Goal: Task Accomplishment & Management: Manage account settings

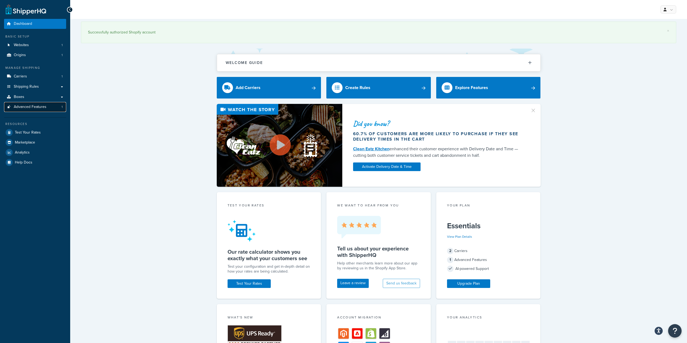
click at [40, 106] on span "Advanced Features" at bounding box center [30, 107] width 33 height 5
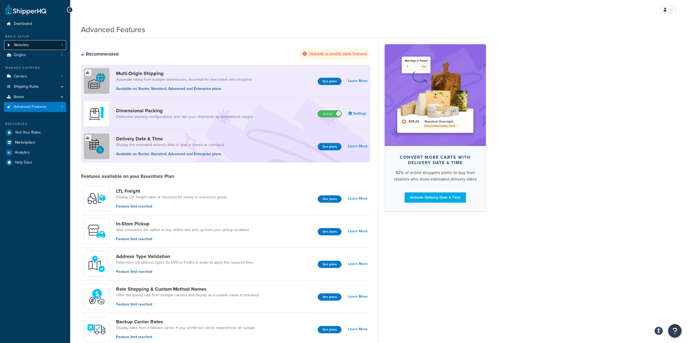
click at [44, 43] on link "Websites 1" at bounding box center [35, 45] width 62 height 10
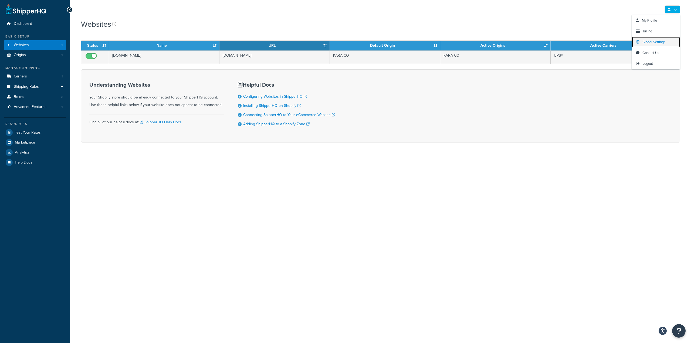
click at [667, 43] on link "Global Settings" at bounding box center [656, 42] width 48 height 11
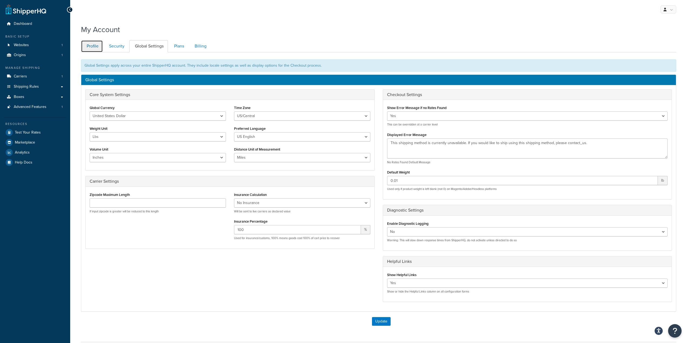
click at [86, 45] on link "Profile" at bounding box center [92, 46] width 22 height 12
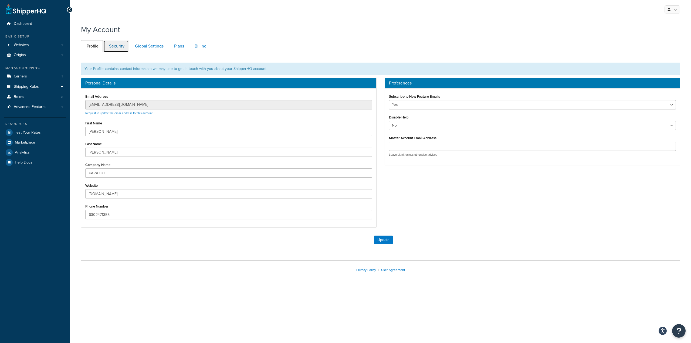
click at [118, 45] on link "Security" at bounding box center [115, 46] width 25 height 12
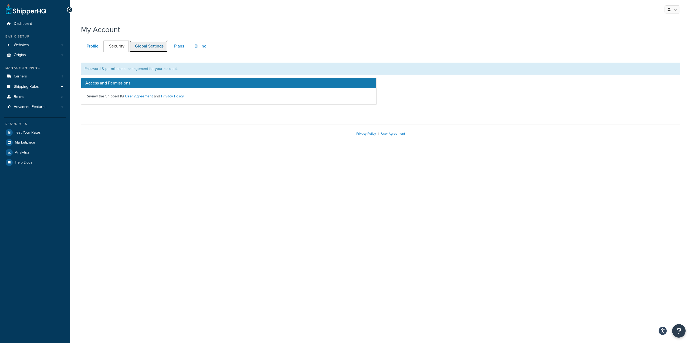
click at [143, 45] on link "Global Settings" at bounding box center [148, 46] width 39 height 12
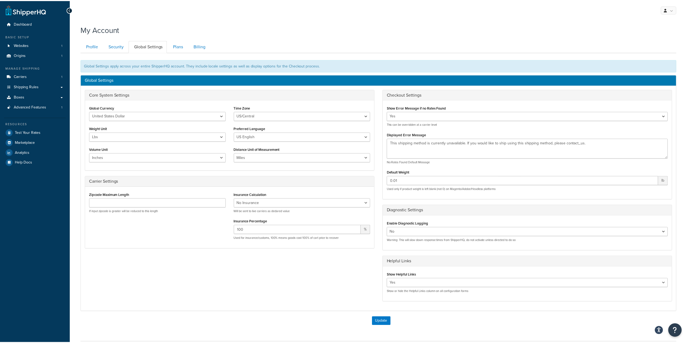
scroll to position [45, 0]
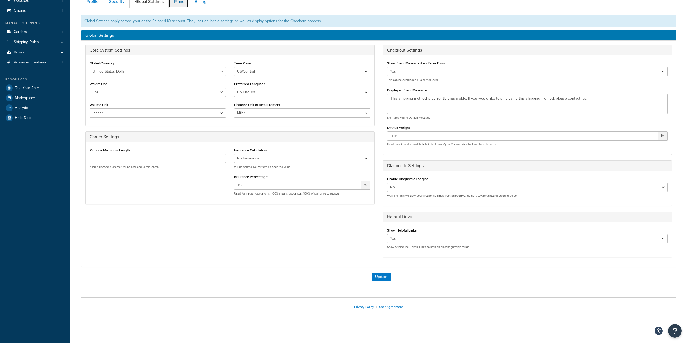
click at [179, 1] on link "Plans" at bounding box center [179, 2] width 20 height 12
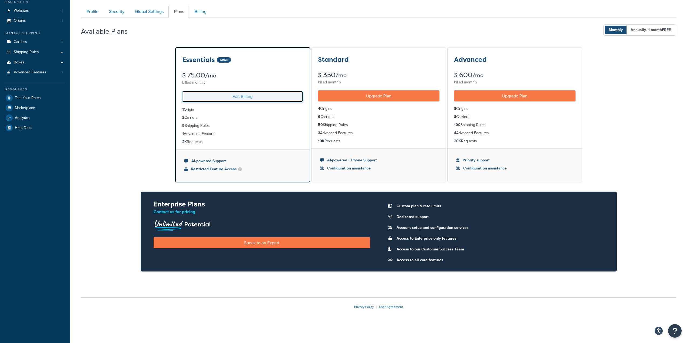
click at [220, 97] on link "Edit Billing" at bounding box center [242, 97] width 121 height 12
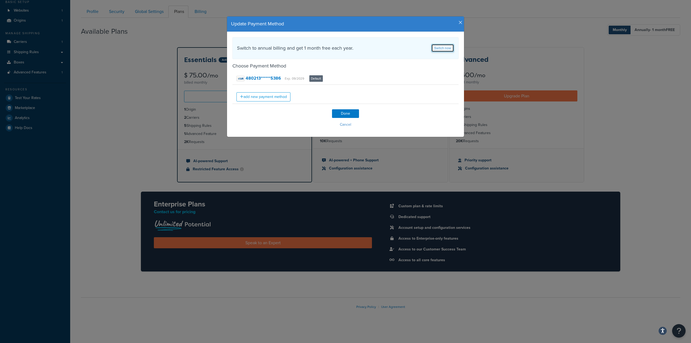
click at [442, 47] on link "Switch now" at bounding box center [443, 48] width 23 height 8
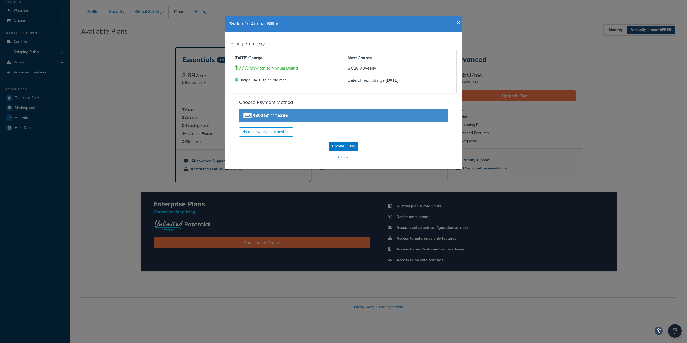
click at [457, 23] on icon "button" at bounding box center [459, 22] width 4 height 5
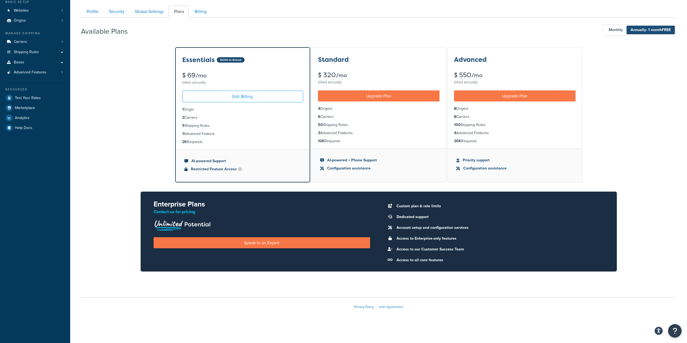
click at [129, 94] on div "Essentials Switch to Annual $ 69 /mo billed annually Edit Billing 1 Origin 2 Ca…" at bounding box center [378, 164] width 595 height 234
click at [93, 11] on link "Profile" at bounding box center [92, 12] width 22 height 12
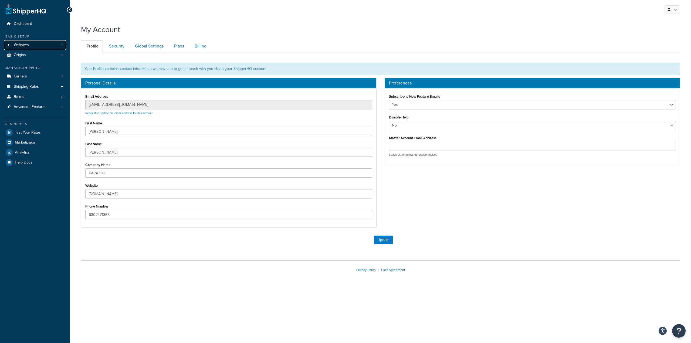
click at [47, 48] on link "Websites 1" at bounding box center [35, 45] width 62 height 10
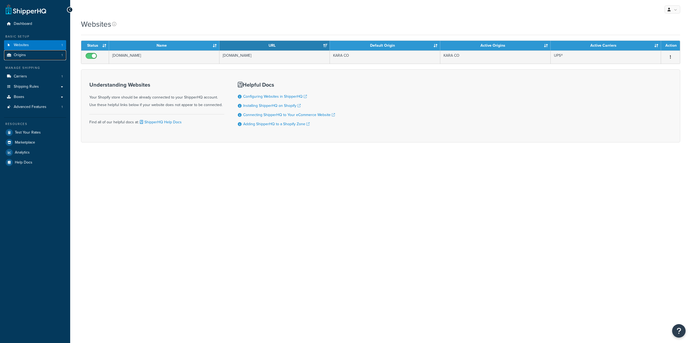
click at [46, 54] on link "Origins 1" at bounding box center [35, 55] width 62 height 10
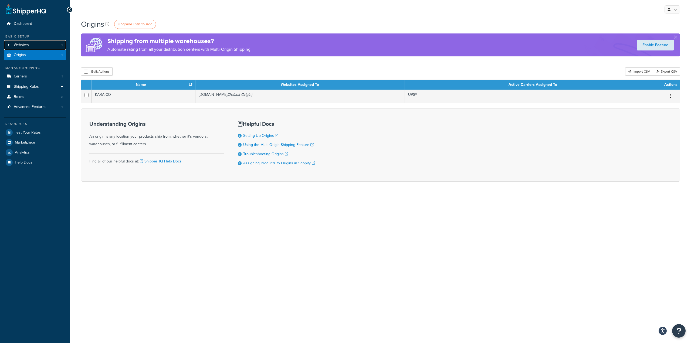
click at [47, 48] on link "Websites 1" at bounding box center [35, 45] width 62 height 10
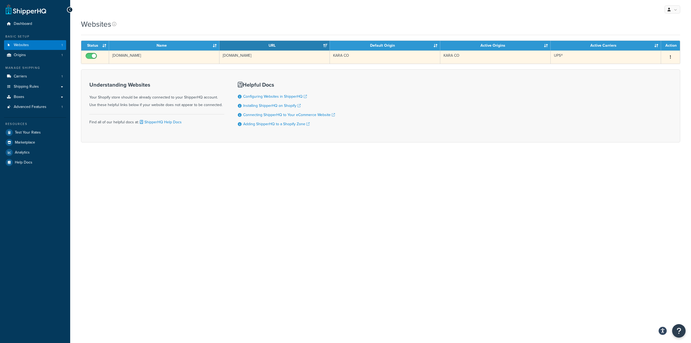
click at [670, 55] on icon "button" at bounding box center [670, 57] width 1 height 4
click at [651, 68] on link "Edit" at bounding box center [649, 67] width 43 height 11
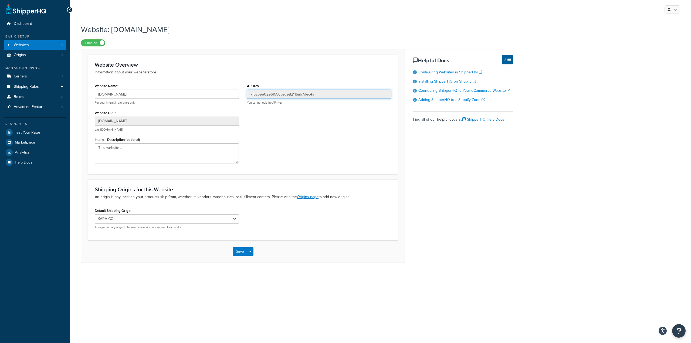
click at [268, 95] on input "7fbabee02e6f556bece82115ab7dec4a" at bounding box center [319, 94] width 144 height 9
click at [25, 23] on span "Dashboard" at bounding box center [23, 24] width 18 height 5
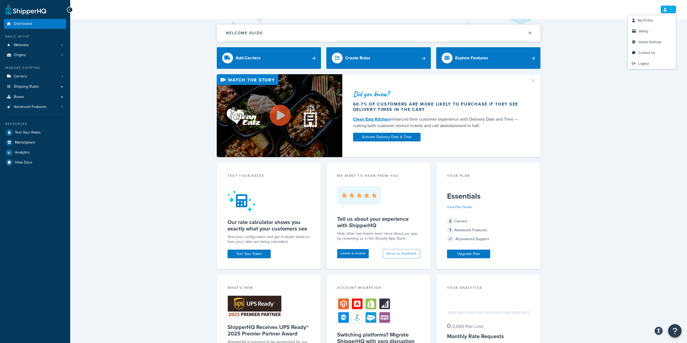
click at [664, 8] on icon at bounding box center [665, 10] width 3 height 4
click at [652, 31] on link "Billing" at bounding box center [652, 31] width 48 height 11
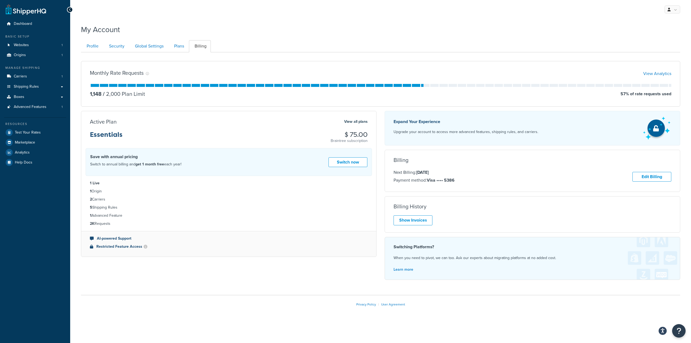
click at [328, 23] on div "My Account" at bounding box center [381, 28] width 600 height 13
click at [340, 164] on link "Switch now" at bounding box center [348, 162] width 39 height 10
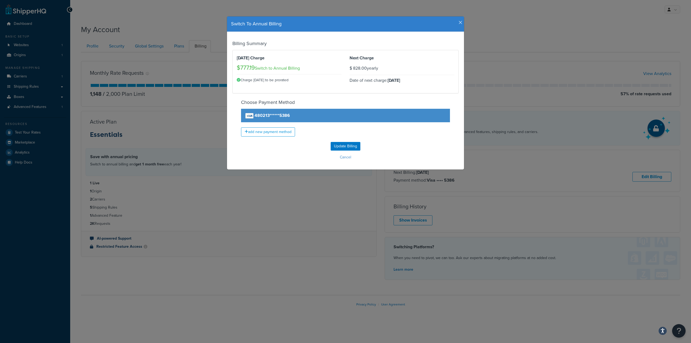
click at [459, 23] on icon "button" at bounding box center [461, 22] width 4 height 5
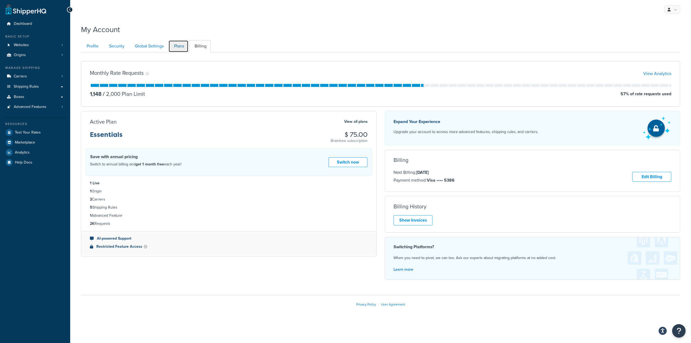
click at [180, 46] on link "Plans" at bounding box center [179, 46] width 20 height 12
